Goal: Task Accomplishment & Management: Manage account settings

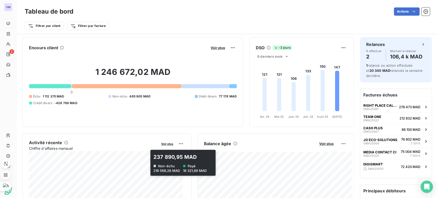
scroll to position [4, 0]
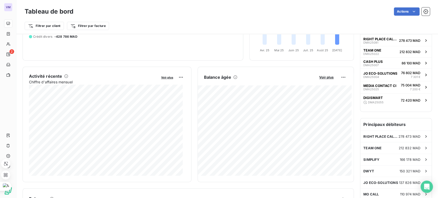
scroll to position [94, 0]
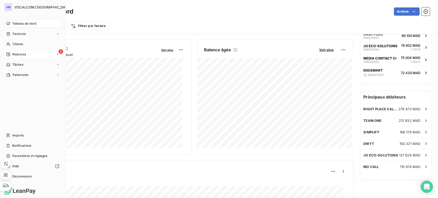
click at [13, 53] on span "Relances" at bounding box center [19, 54] width 14 height 5
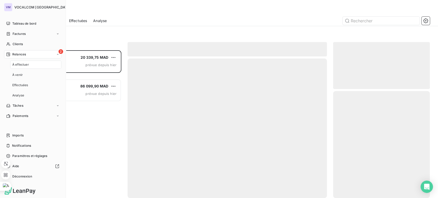
scroll to position [144, 92]
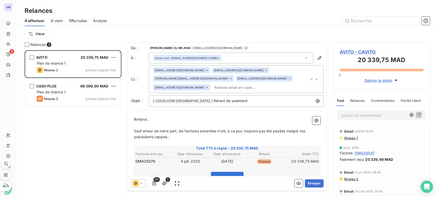
click at [154, 29] on div "Filtrer" at bounding box center [228, 34] width 406 height 16
